Goal: Task Accomplishment & Management: Complete application form

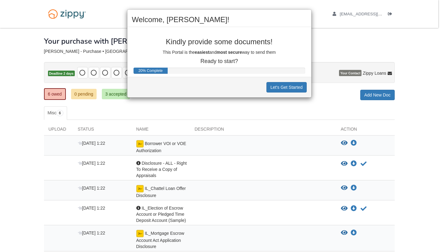
drag, startPoint x: 425, startPoint y: 153, endPoint x: 426, endPoint y: 113, distance: 40.6
click at [426, 113] on div "Welcome, Bernice! Kindly provide some documents! This Portal is the easiest and…" at bounding box center [221, 126] width 443 height 252
click at [289, 86] on button "Let's Get Started" at bounding box center [286, 87] width 40 height 10
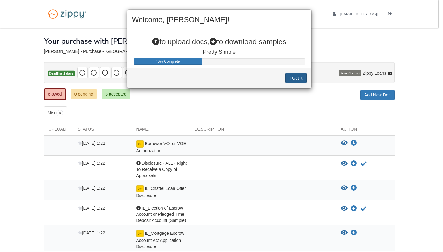
click at [296, 78] on button "I Get It" at bounding box center [295, 78] width 21 height 10
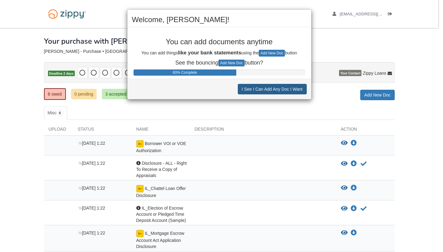
click at [278, 92] on button "I See I Can Add Any Doc I Want" at bounding box center [272, 89] width 69 height 10
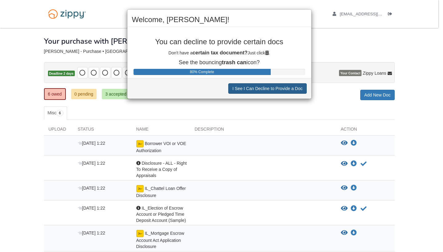
click at [275, 90] on button "I See I Can Decline to Provide a Doc" at bounding box center [267, 88] width 78 height 10
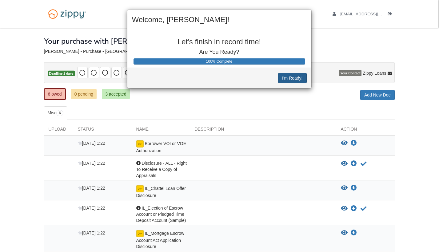
click at [290, 79] on button "I'm Ready!" at bounding box center [292, 78] width 28 height 10
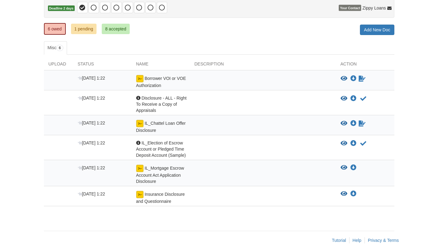
scroll to position [69, 0]
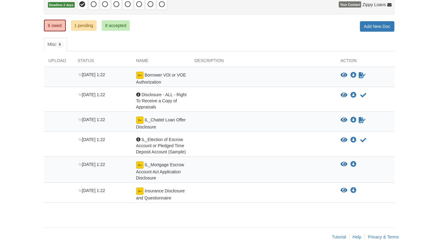
click at [93, 23] on link "1 pending" at bounding box center [84, 25] width 26 height 10
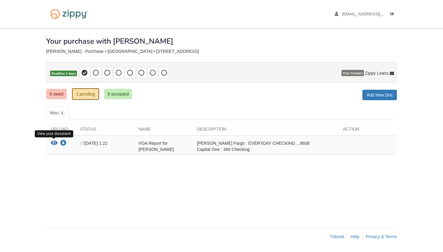
click at [55, 142] on icon "View VOA Report for Bernice Ivette Grau" at bounding box center [54, 143] width 7 height 6
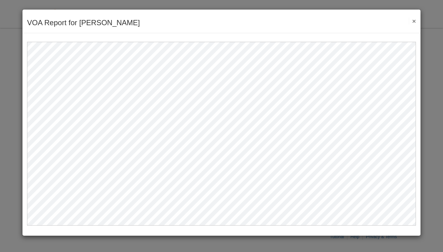
click at [413, 22] on button "×" at bounding box center [411, 21] width 7 height 6
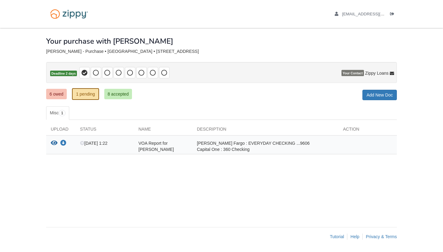
click at [56, 96] on link "6 owed" at bounding box center [56, 94] width 21 height 10
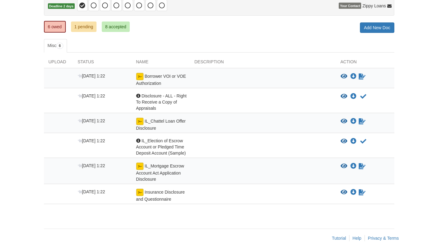
scroll to position [69, 0]
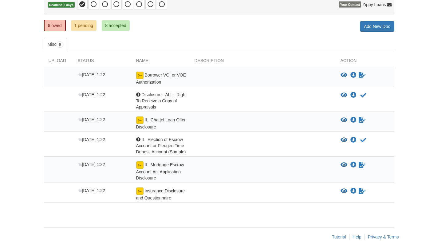
click at [147, 75] on span "Borrower VOI or VOE Authorization" at bounding box center [161, 79] width 50 height 12
click at [83, 76] on span "[DATE] 1:22" at bounding box center [91, 74] width 27 height 5
click at [361, 76] on icon "Sign Form" at bounding box center [362, 75] width 7 height 6
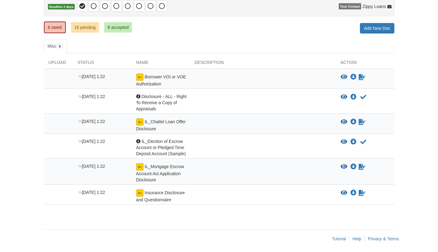
scroll to position [68, 0]
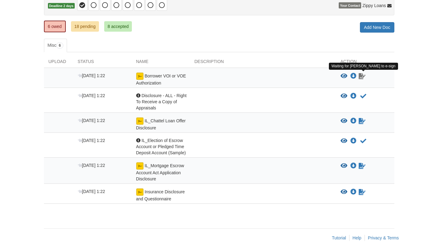
click at [361, 76] on icon "Waiting for your co-borrower to e-sign" at bounding box center [362, 76] width 7 height 6
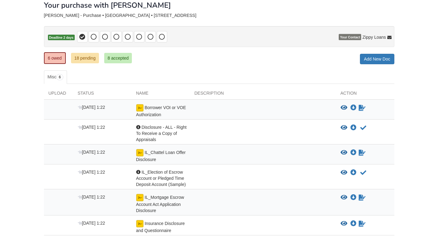
scroll to position [0, 0]
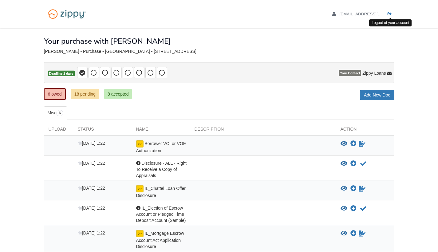
click at [390, 14] on icon "Log out" at bounding box center [390, 14] width 4 height 4
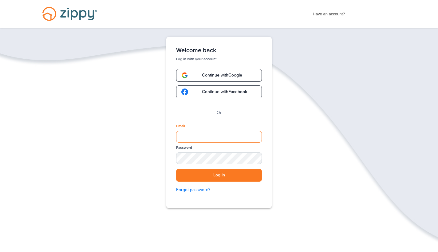
click at [201, 138] on input "Email" at bounding box center [219, 137] width 86 height 12
click at [228, 178] on button "Log in" at bounding box center [219, 175] width 86 height 13
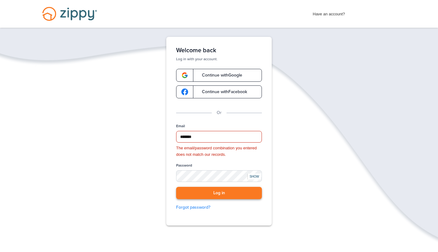
click at [230, 195] on button "Log in" at bounding box center [219, 193] width 86 height 13
click at [210, 136] on input "*******" at bounding box center [219, 137] width 86 height 12
type input "*"
type input "**********"
click at [226, 192] on button "Log in" at bounding box center [219, 193] width 86 height 13
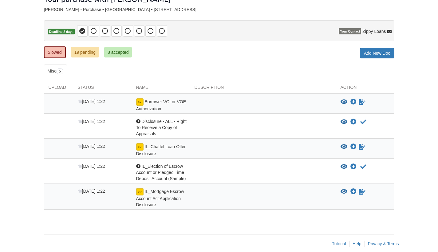
scroll to position [49, 0]
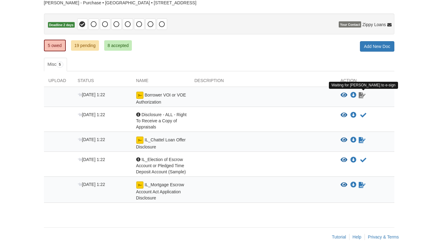
click at [361, 94] on icon "Waiting for your co-borrower to e-sign" at bounding box center [362, 95] width 7 height 6
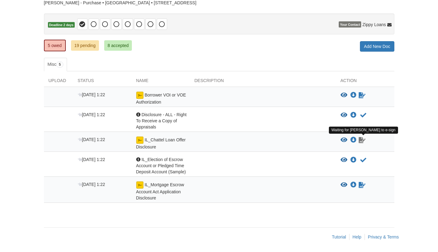
click at [362, 140] on icon "Waiting for your co-borrower to e-sign" at bounding box center [362, 140] width 7 height 6
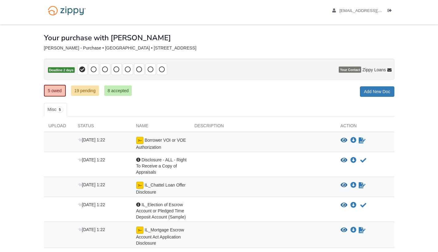
scroll to position [0, 0]
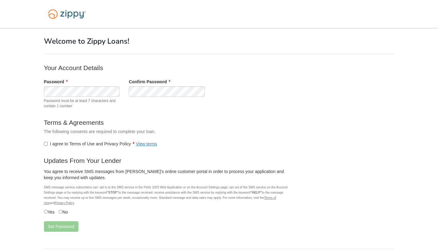
click at [47, 211] on label "Yes" at bounding box center [49, 212] width 11 height 6
click at [61, 227] on button "Set Password" at bounding box center [61, 226] width 34 height 10
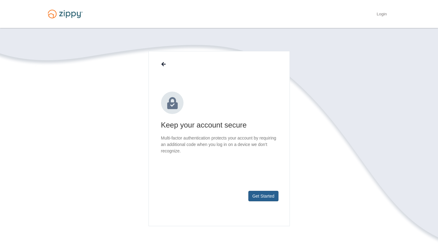
click at [266, 199] on button "Get Started" at bounding box center [263, 196] width 30 height 10
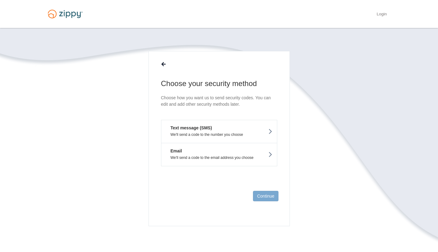
click at [237, 134] on p "We'll send a code to the number you choose" at bounding box center [219, 134] width 106 height 4
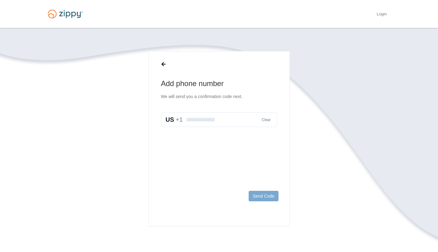
click at [232, 117] on input "text" at bounding box center [219, 119] width 116 height 15
type input "**********"
click at [264, 198] on button "Send Code" at bounding box center [264, 196] width 30 height 10
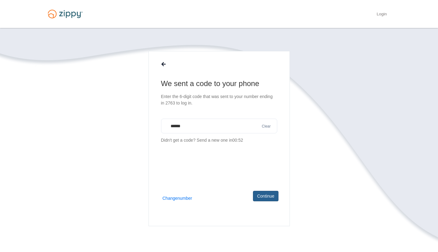
type input "******"
click at [271, 195] on button "Continue" at bounding box center [265, 196] width 25 height 10
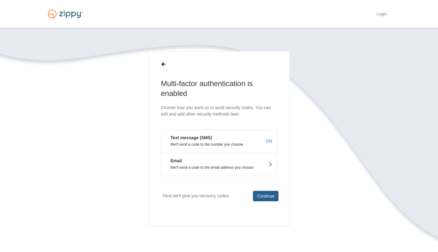
click at [261, 199] on button "Continue" at bounding box center [265, 196] width 25 height 10
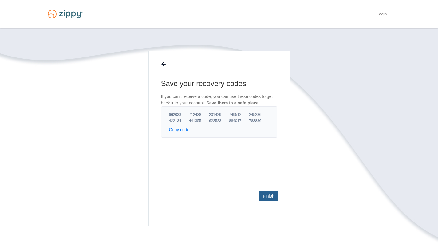
click at [273, 195] on link "Finish" at bounding box center [268, 196] width 19 height 10
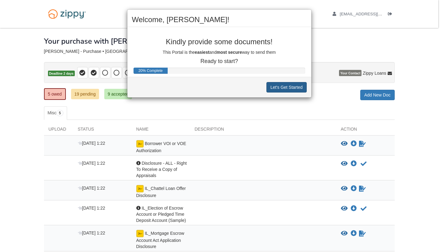
click at [290, 88] on button "Let's Get Started" at bounding box center [286, 87] width 40 height 10
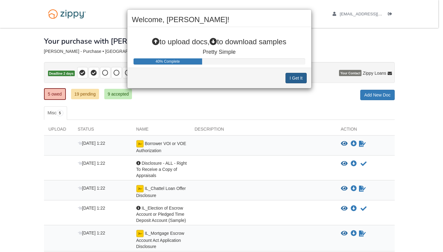
click at [295, 79] on button "I Get It" at bounding box center [295, 78] width 21 height 10
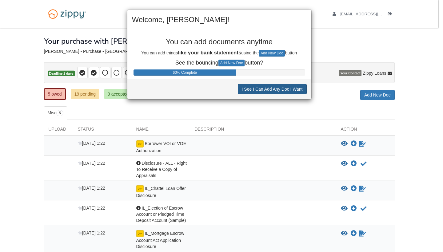
click at [293, 89] on button "I See I Can Add Any Doc I Want" at bounding box center [272, 89] width 69 height 10
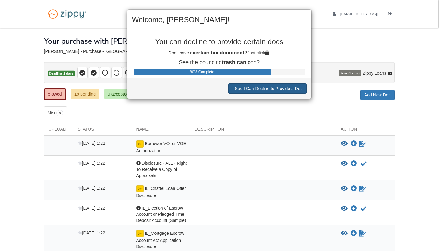
click at [293, 89] on button "I See I Can Decline to Provide a Doc" at bounding box center [267, 88] width 78 height 10
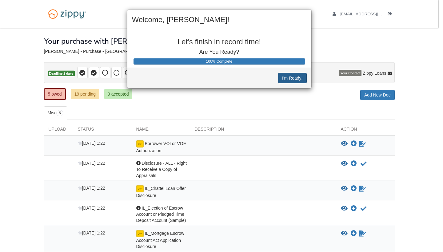
click at [298, 79] on button "I'm Ready!" at bounding box center [292, 78] width 28 height 10
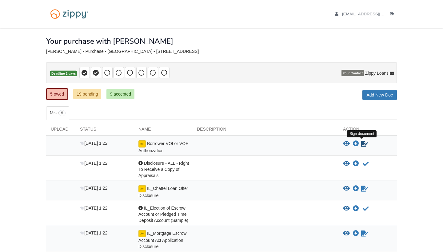
click at [361, 143] on icon "Sign Form" at bounding box center [364, 144] width 7 height 6
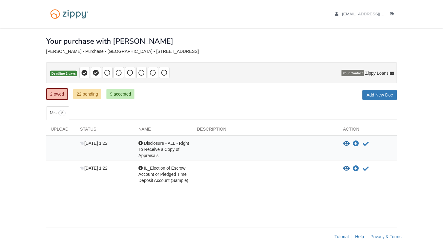
click at [168, 152] on div "Acknowledgement Disclosure - ALL - Right To Receive a Copy of Appraisals" at bounding box center [163, 149] width 58 height 18
click at [393, 14] on icon "Log out" at bounding box center [392, 14] width 4 height 4
